Goal: Task Accomplishment & Management: Use online tool/utility

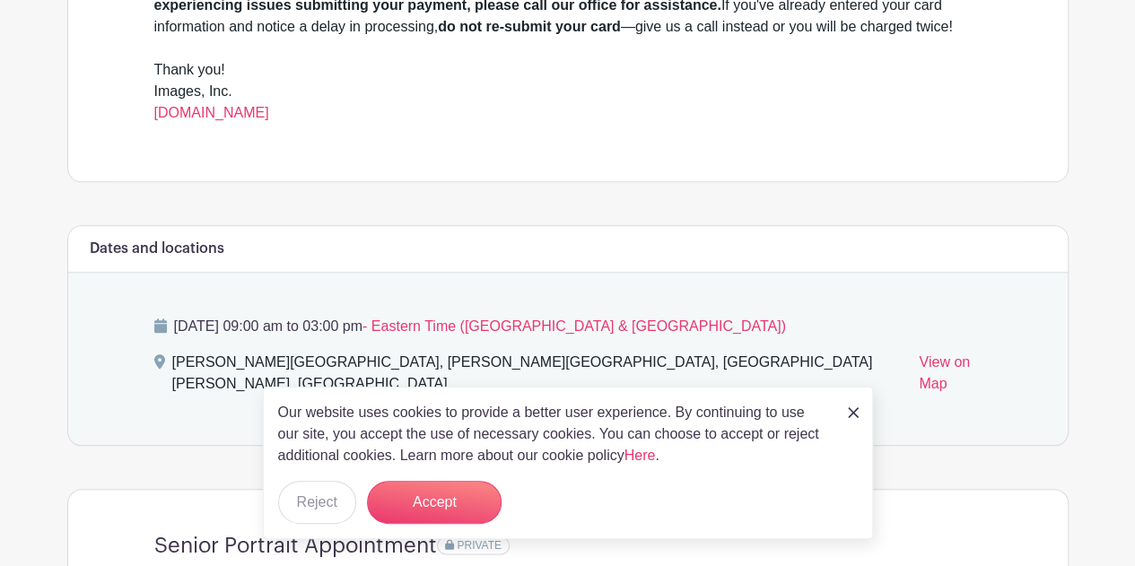
scroll to position [807, 0]
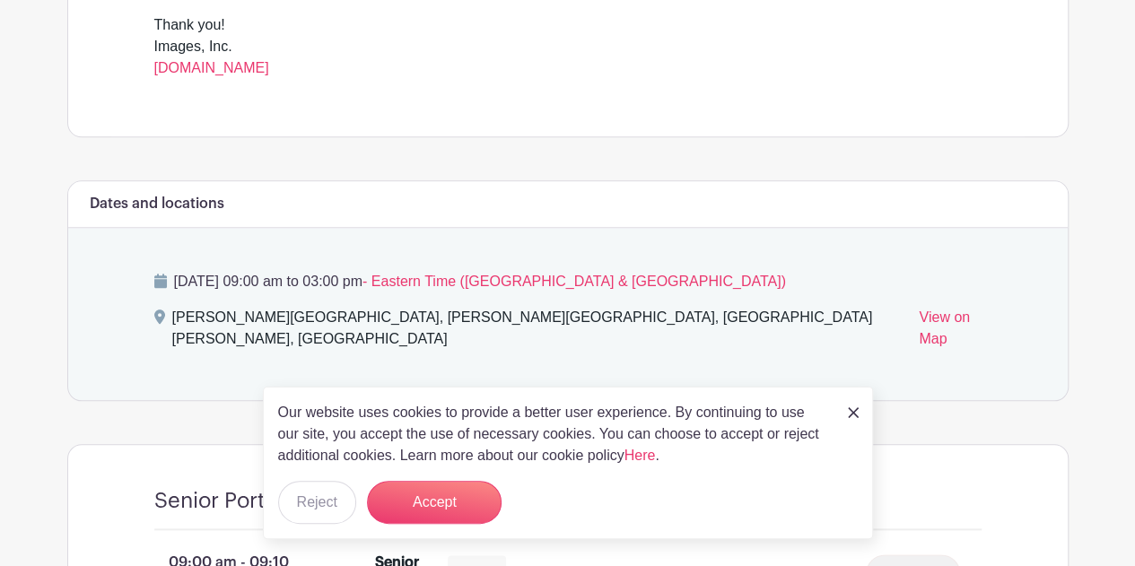
click at [851, 415] on img at bounding box center [853, 412] width 11 height 11
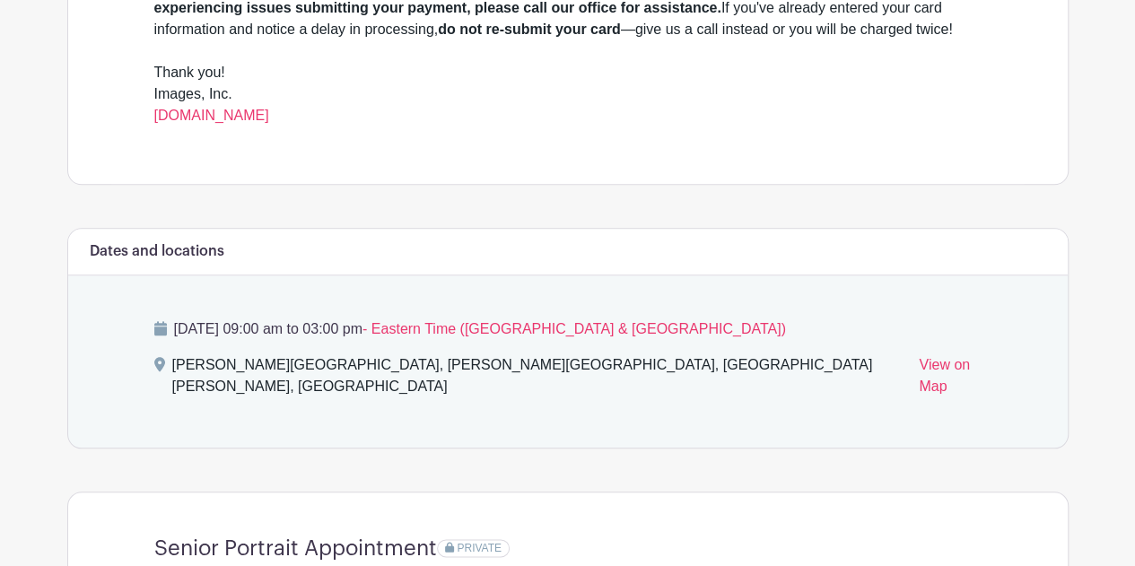
scroll to position [538, 0]
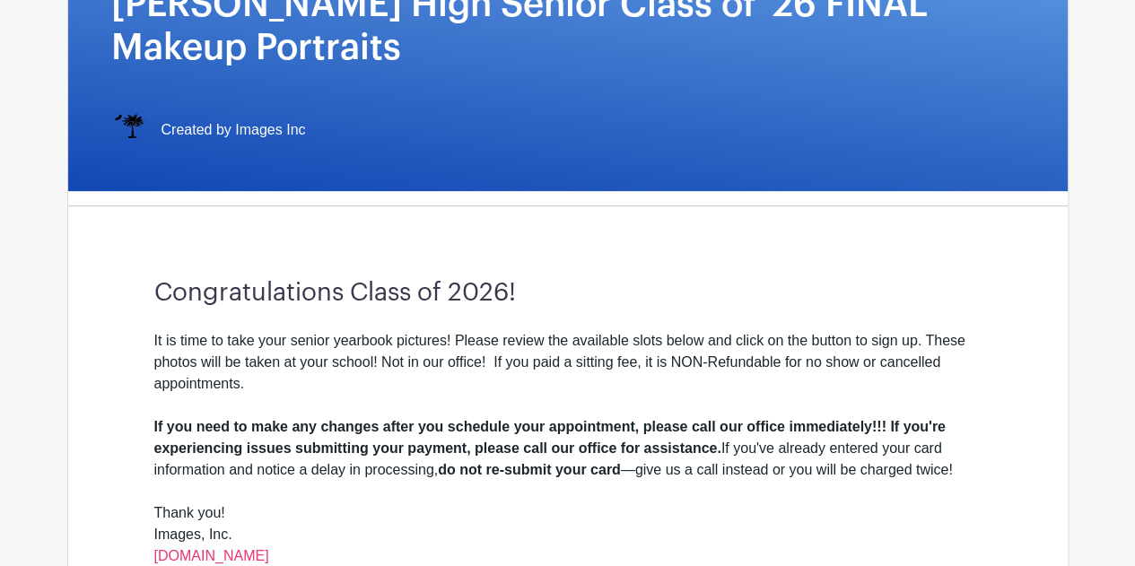
scroll to position [179, 0]
